Goal: Find specific page/section: Find specific page/section

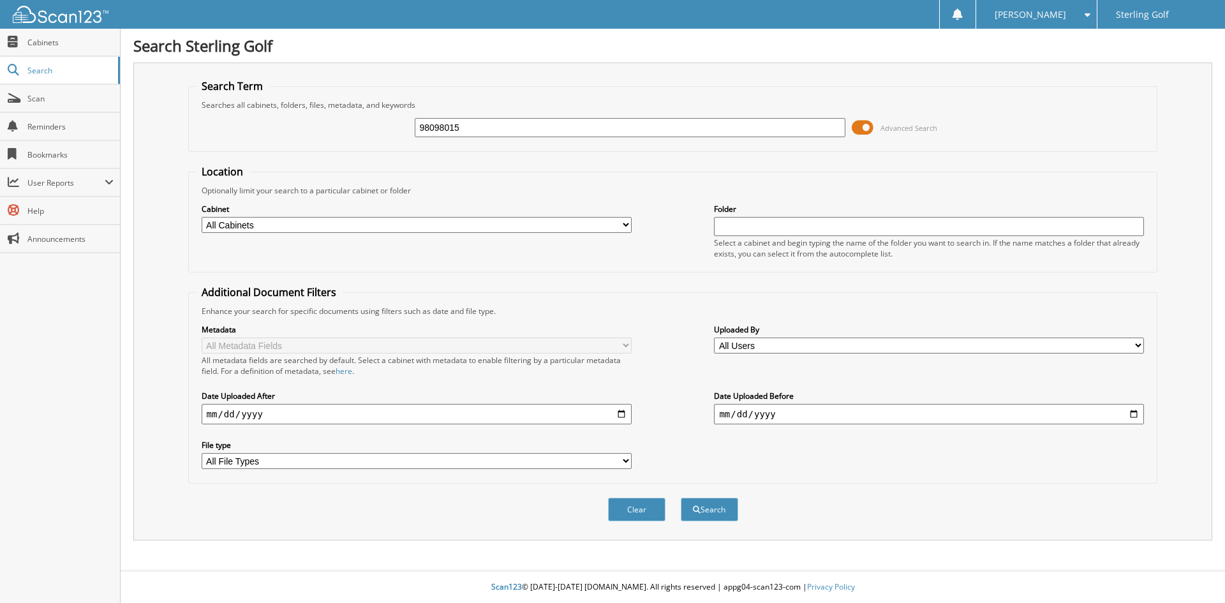
type input "98098015"
click at [681, 498] on button "Search" at bounding box center [709, 510] width 57 height 24
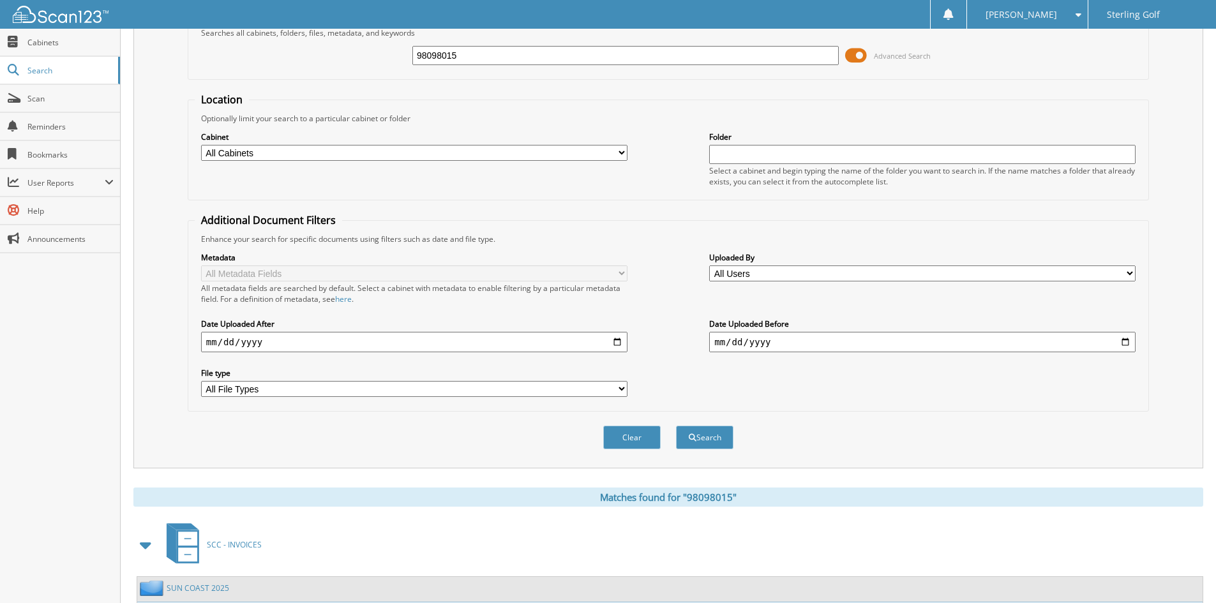
scroll to position [160, 0]
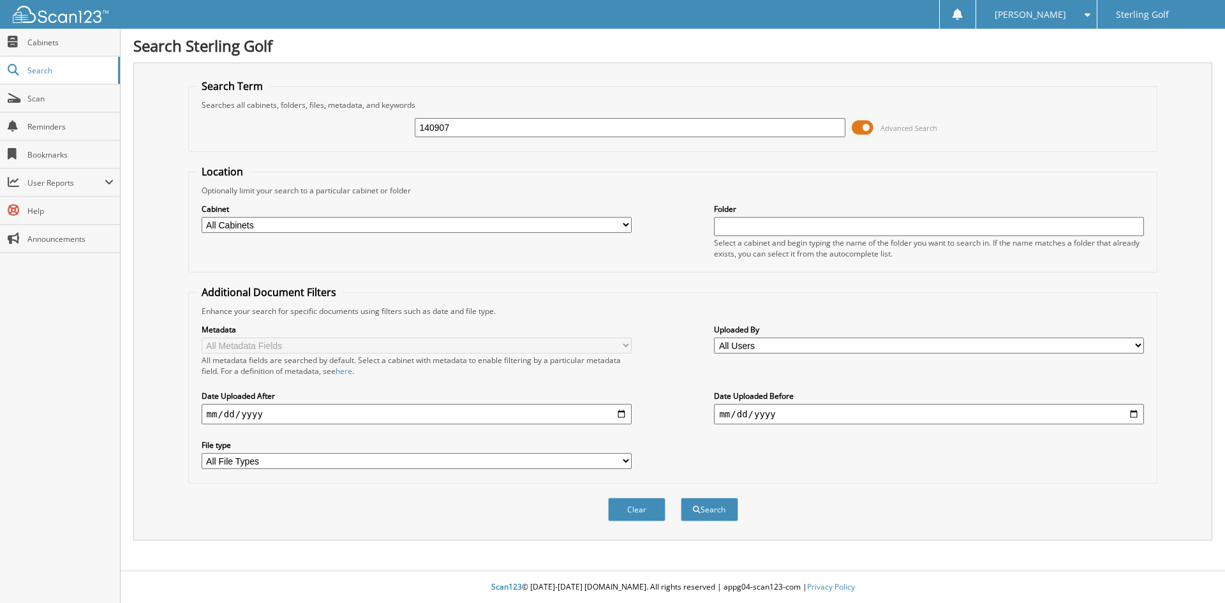
type input "140907"
click at [681, 498] on button "Search" at bounding box center [709, 510] width 57 height 24
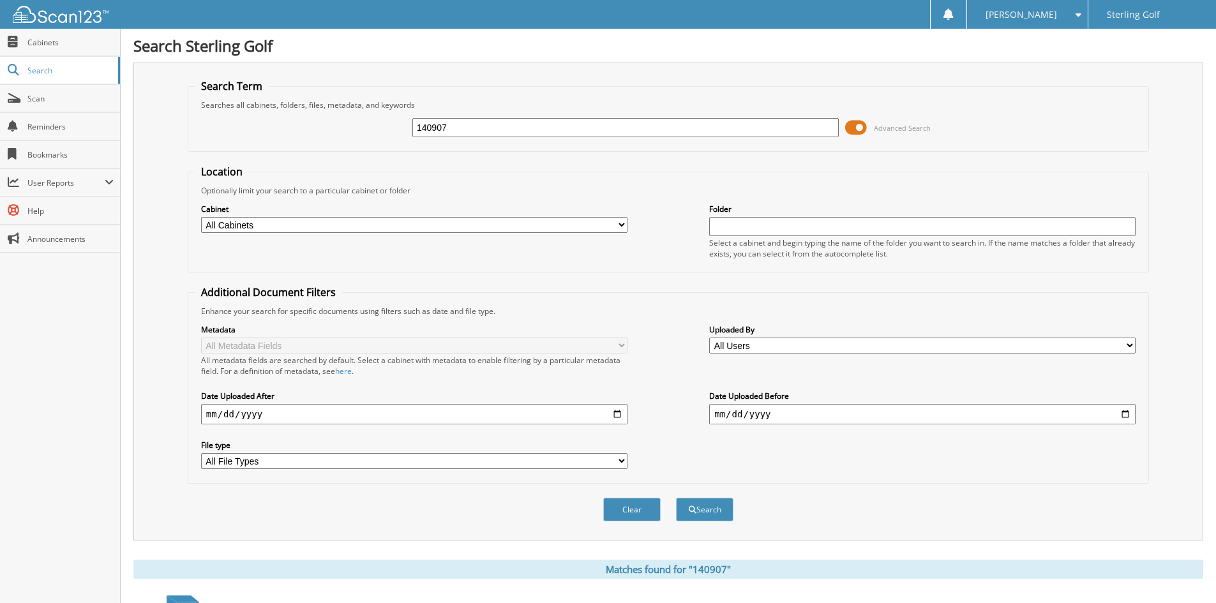
click at [474, 131] on input "140907" at bounding box center [625, 127] width 426 height 19
type input "140614"
click at [676, 498] on button "Search" at bounding box center [704, 510] width 57 height 24
drag, startPoint x: 465, startPoint y: 132, endPoint x: 101, endPoint y: 156, distance: 365.2
click at [96, 160] on body "Tiffany H. Settings Logout Sterling Golf Close Cabinets Search Scan" at bounding box center [608, 312] width 1216 height 624
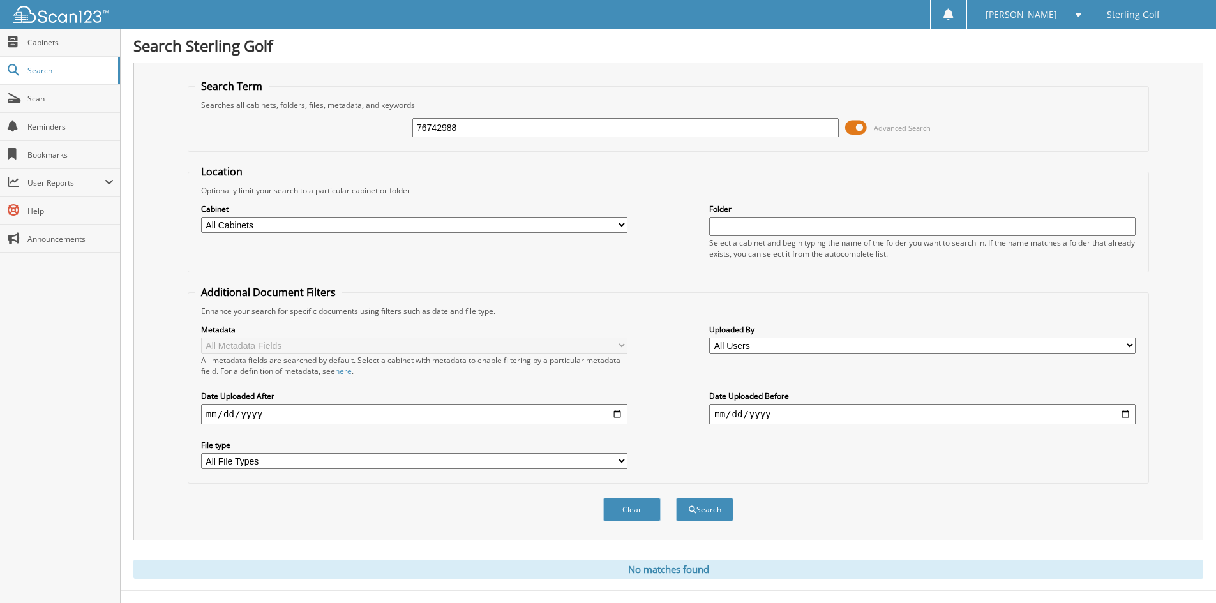
type input "76742988"
click at [676, 498] on button "Search" at bounding box center [704, 510] width 57 height 24
click at [75, 43] on span "Cabinets" at bounding box center [70, 42] width 86 height 11
